Goal: Information Seeking & Learning: Learn about a topic

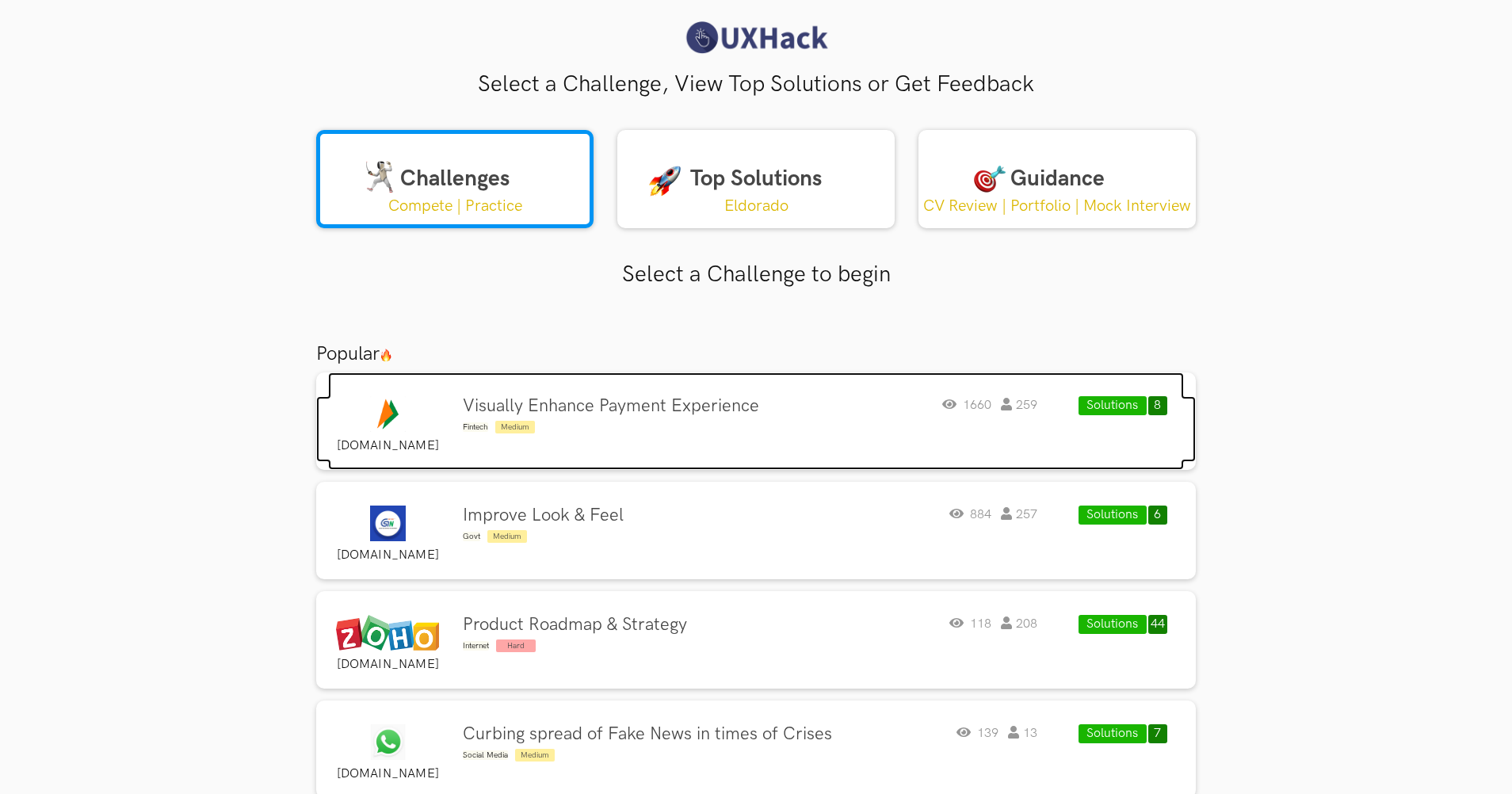
click at [614, 429] on div "Visually Enhance Payment Experience Fintech Medium" at bounding box center [610, 416] width 296 height 40
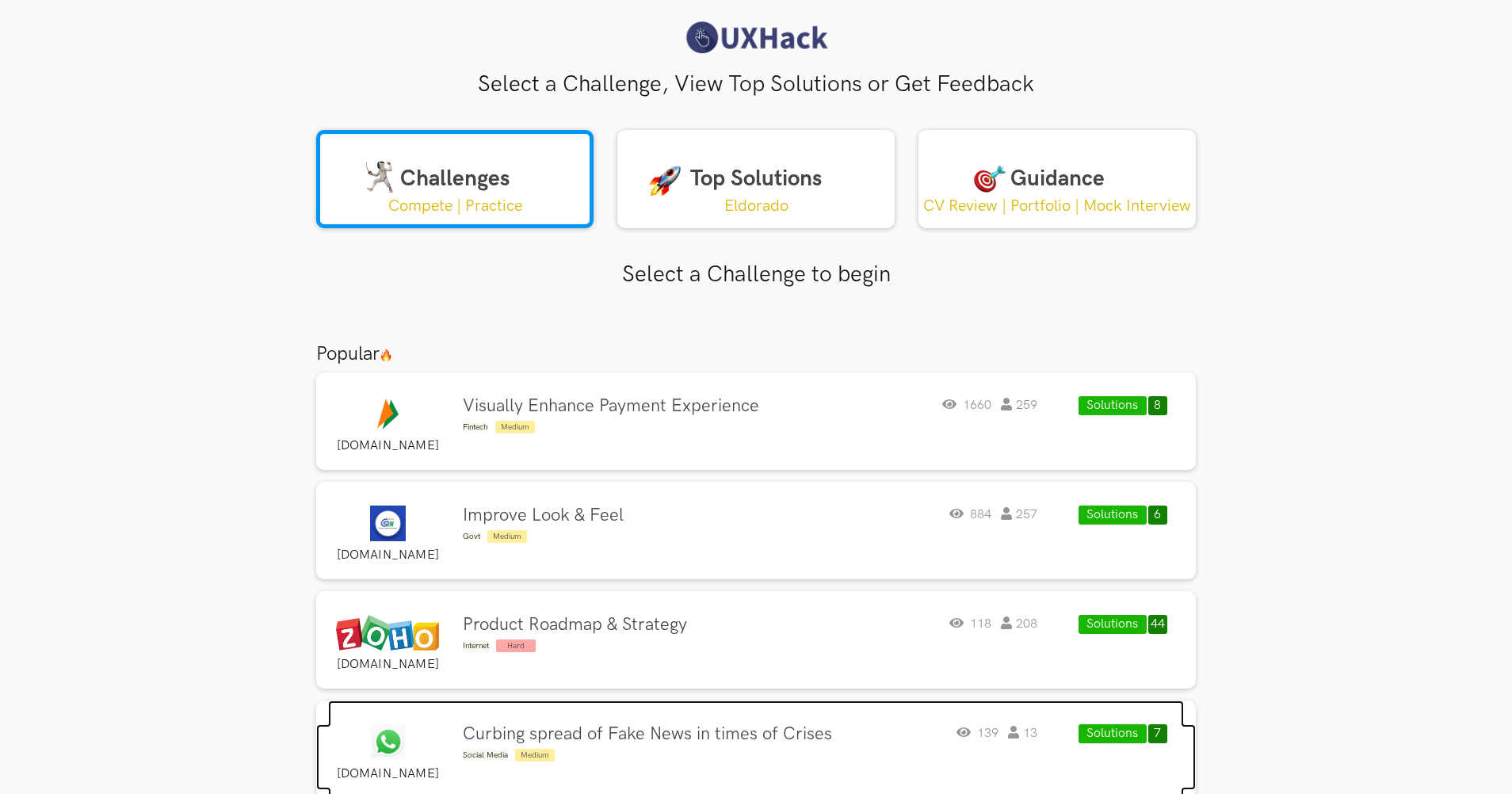
click at [534, 726] on h4 "Curbing spread of Fake News in times of Crises" at bounding box center [647, 734] width 369 height 20
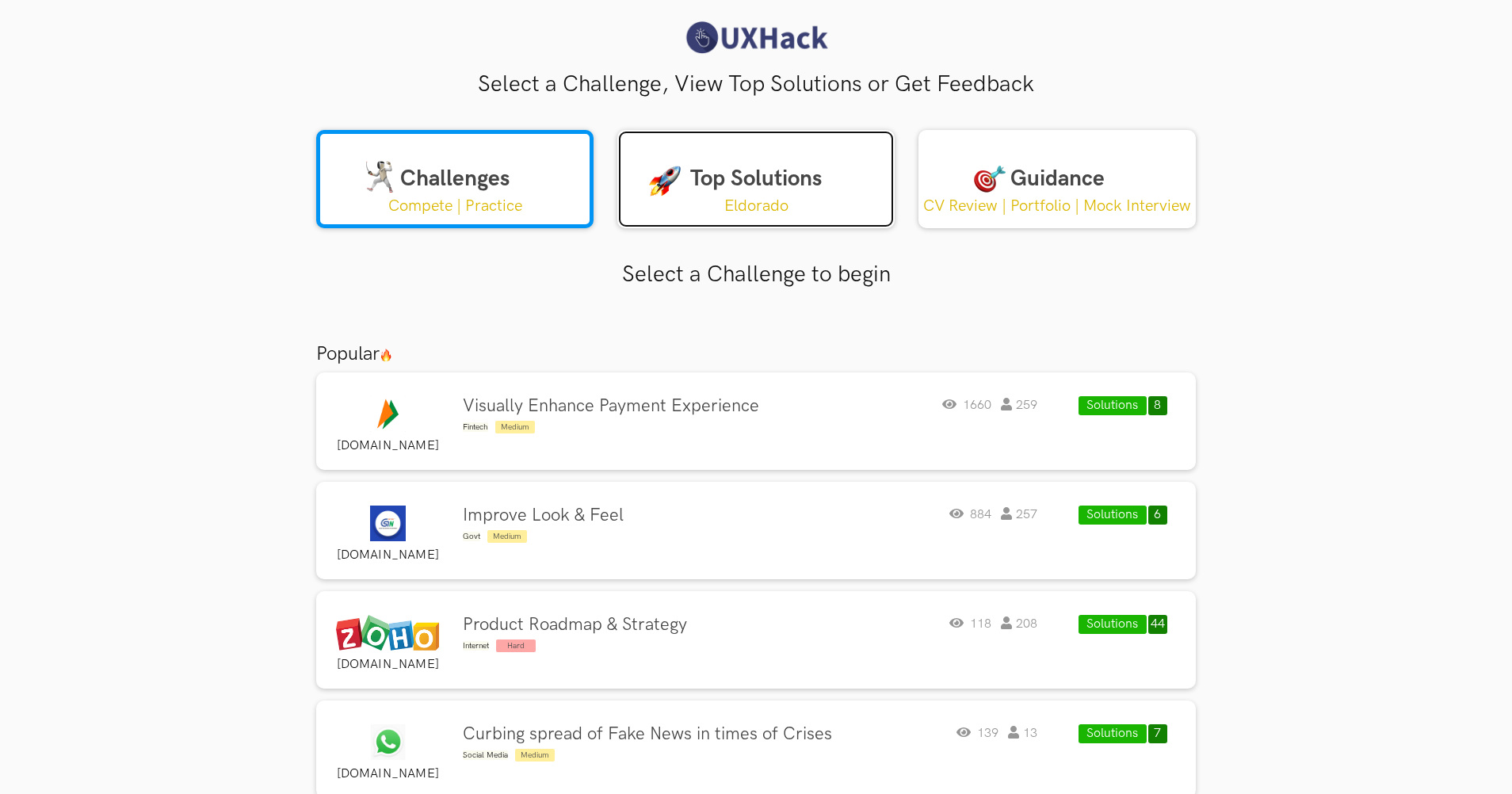
click at [825, 196] on link "Top Solutions Eldorado" at bounding box center [756, 179] width 278 height 98
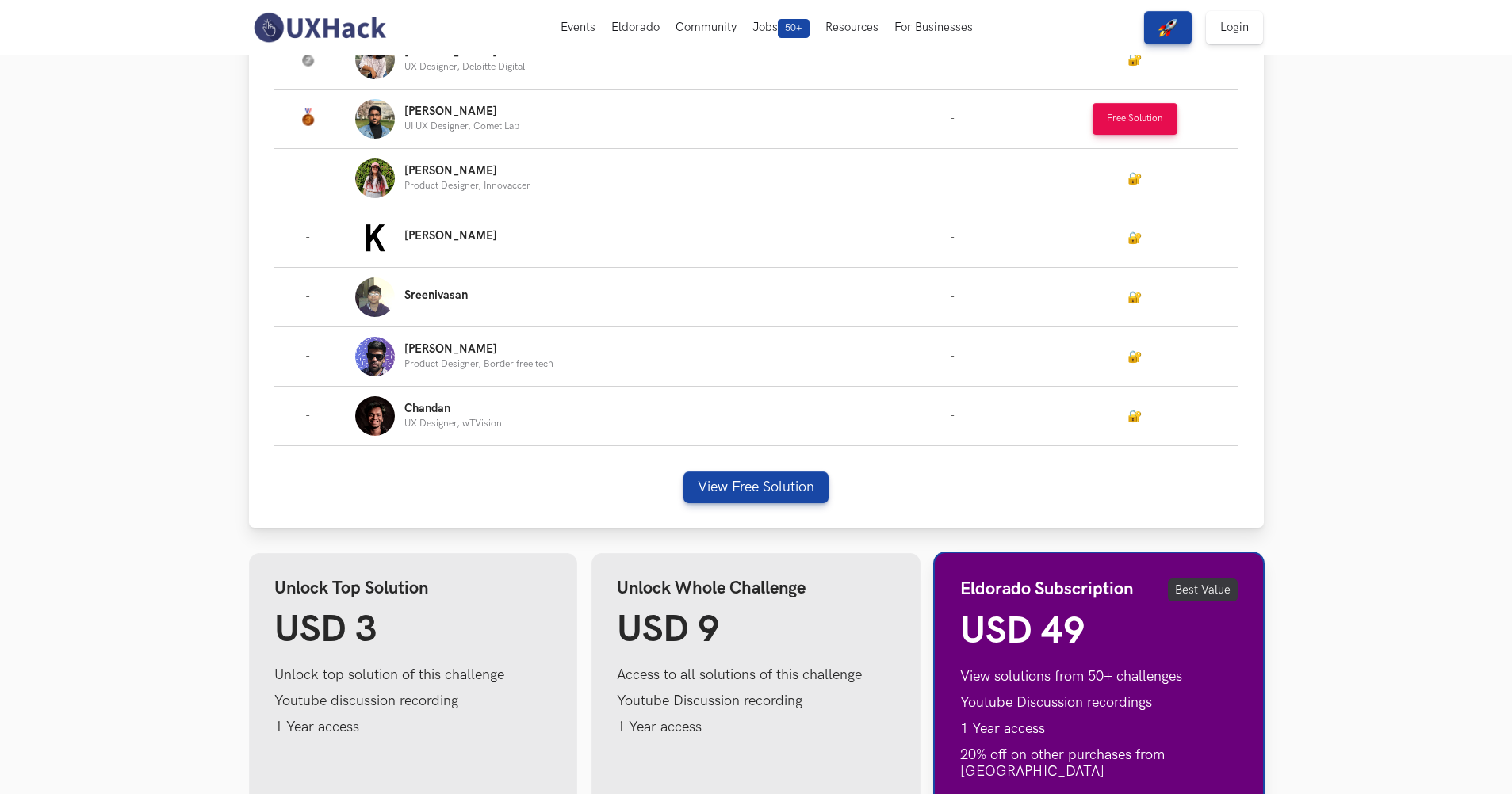
scroll to position [476, 0]
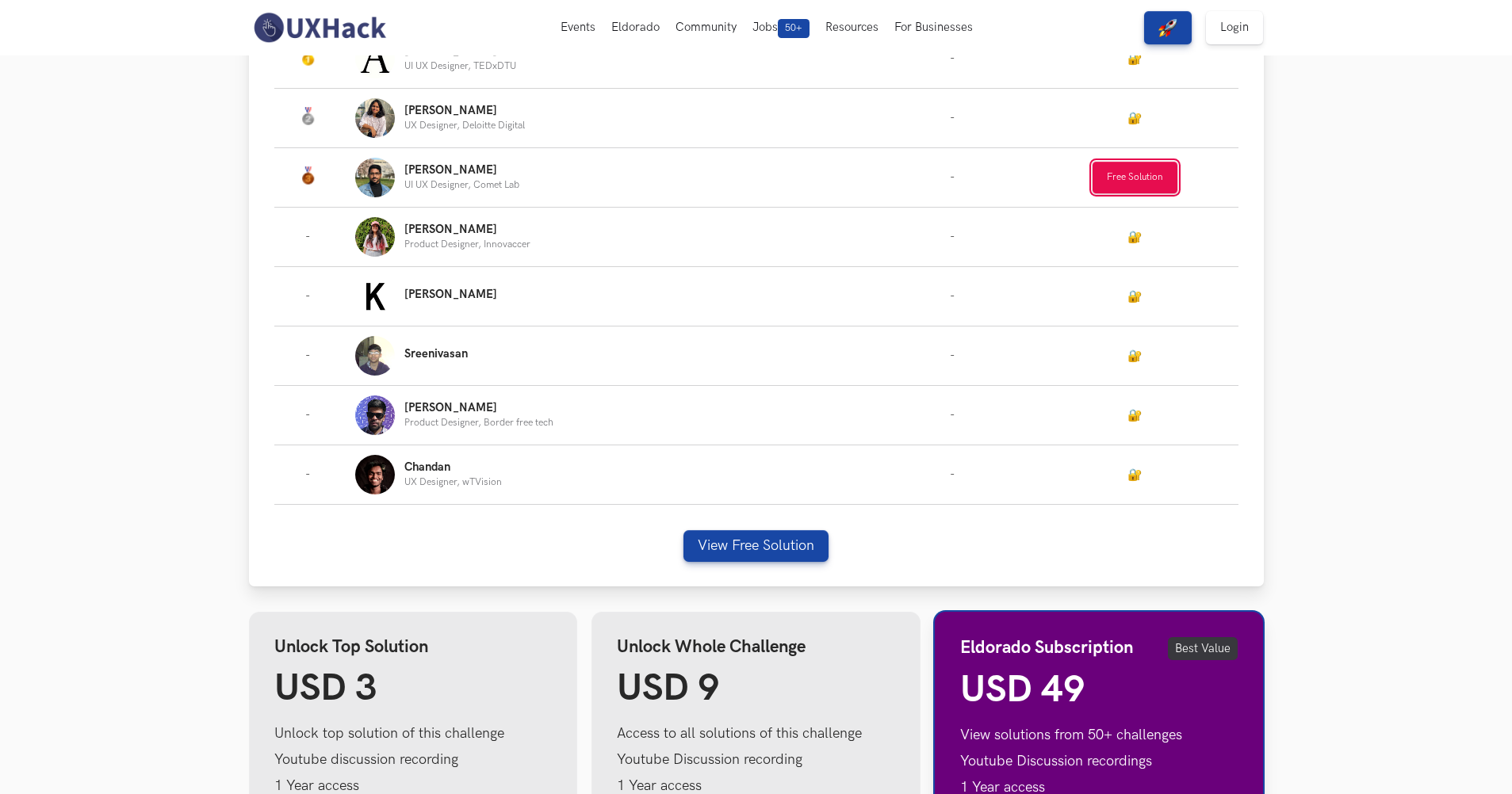
click at [1138, 183] on button "Free Solution" at bounding box center [1135, 177] width 84 height 32
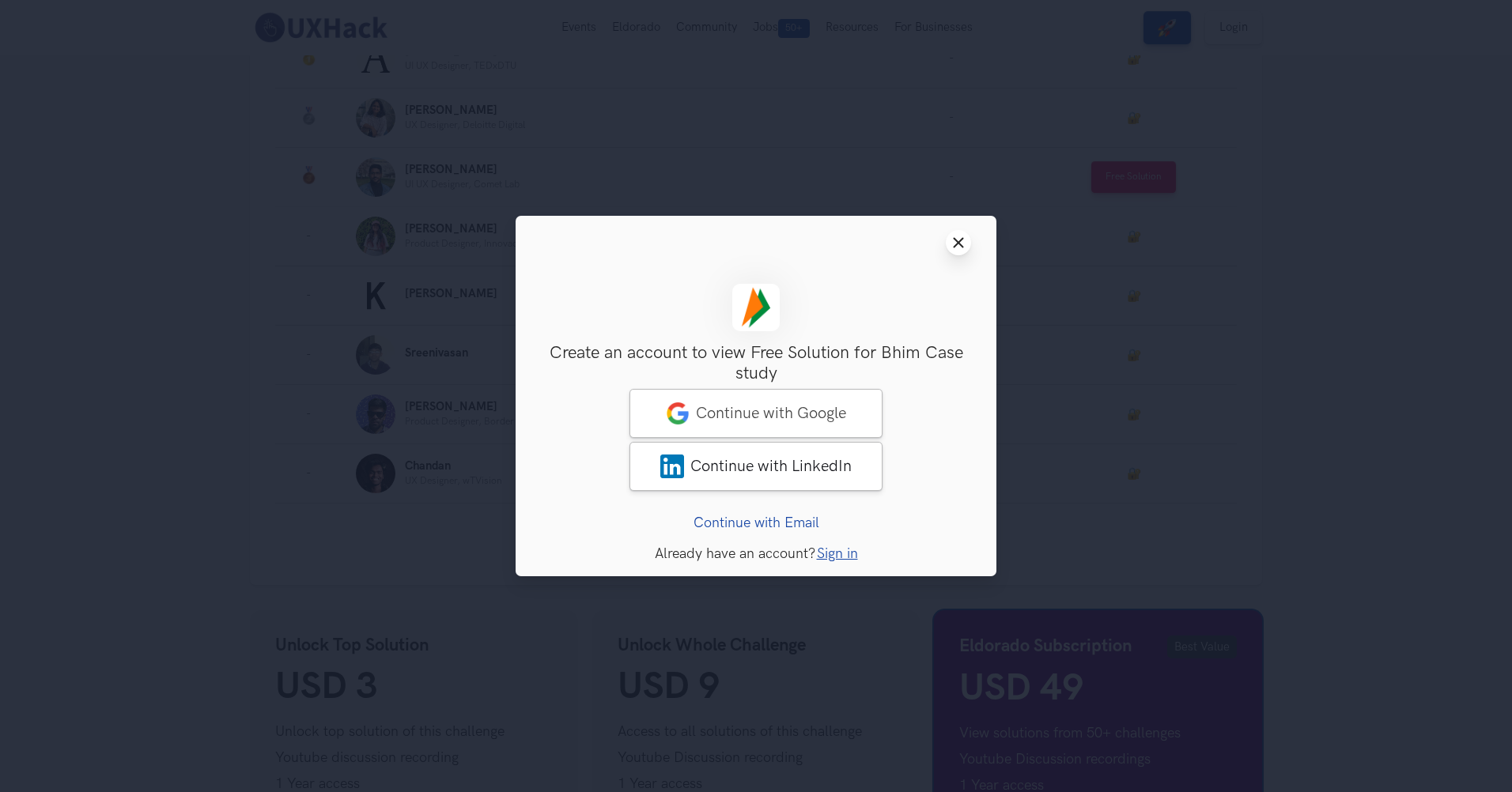
click at [961, 240] on line at bounding box center [959, 243] width 9 height 9
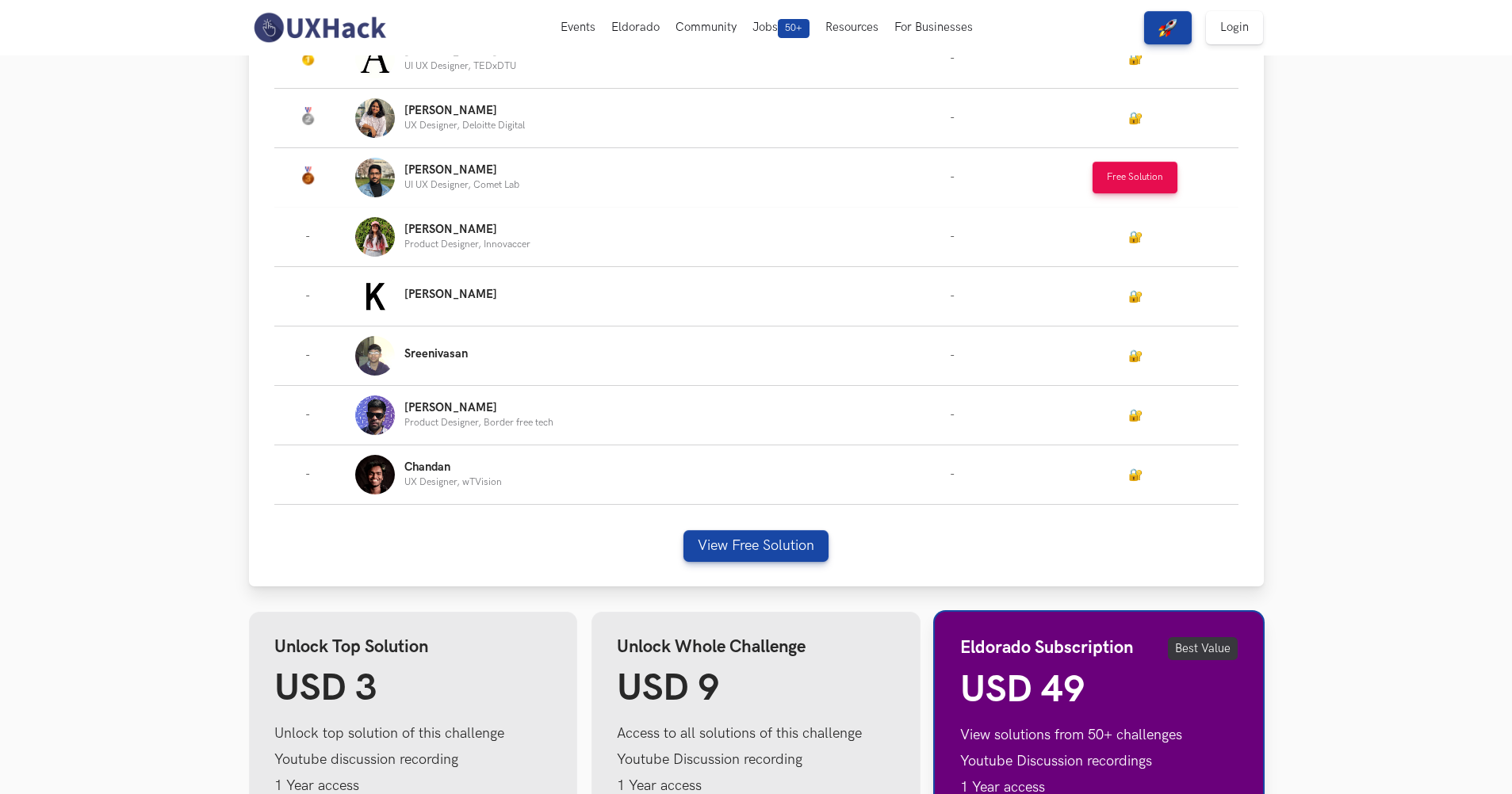
scroll to position [0, 0]
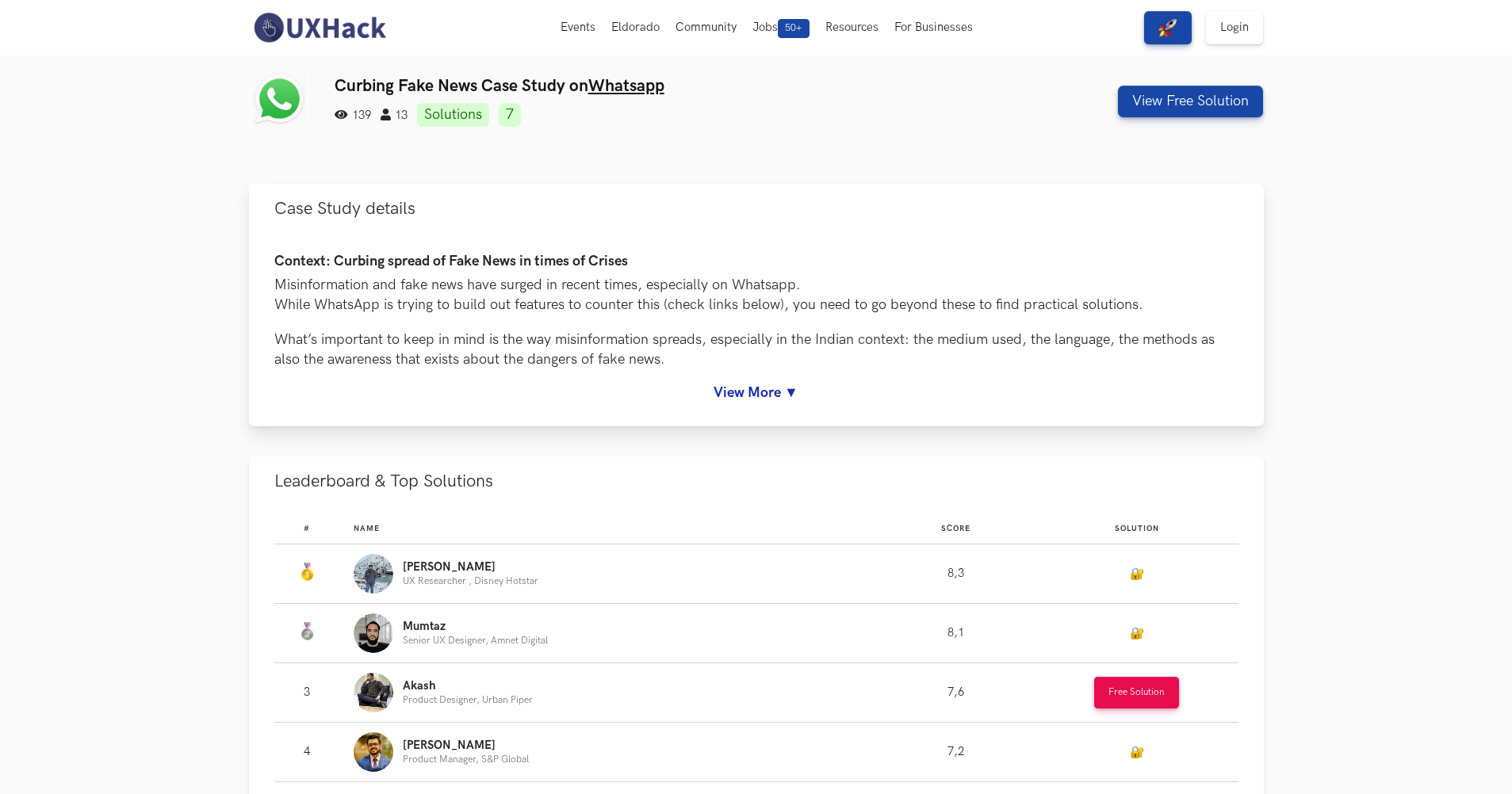
click at [757, 388] on link "View More ▼" at bounding box center [756, 393] width 964 height 17
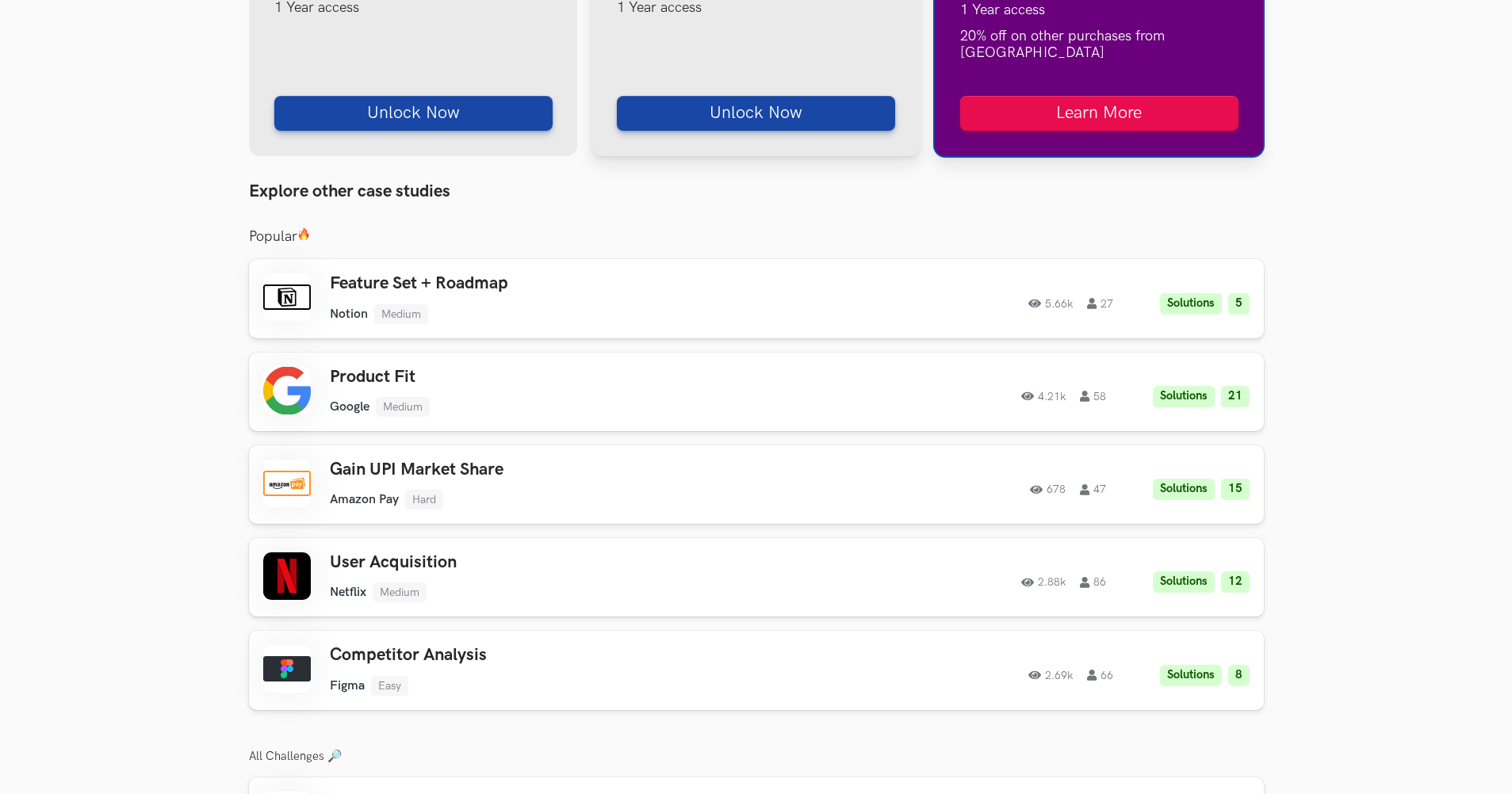
scroll to position [2140, 0]
